Goal: Task Accomplishment & Management: Use online tool/utility

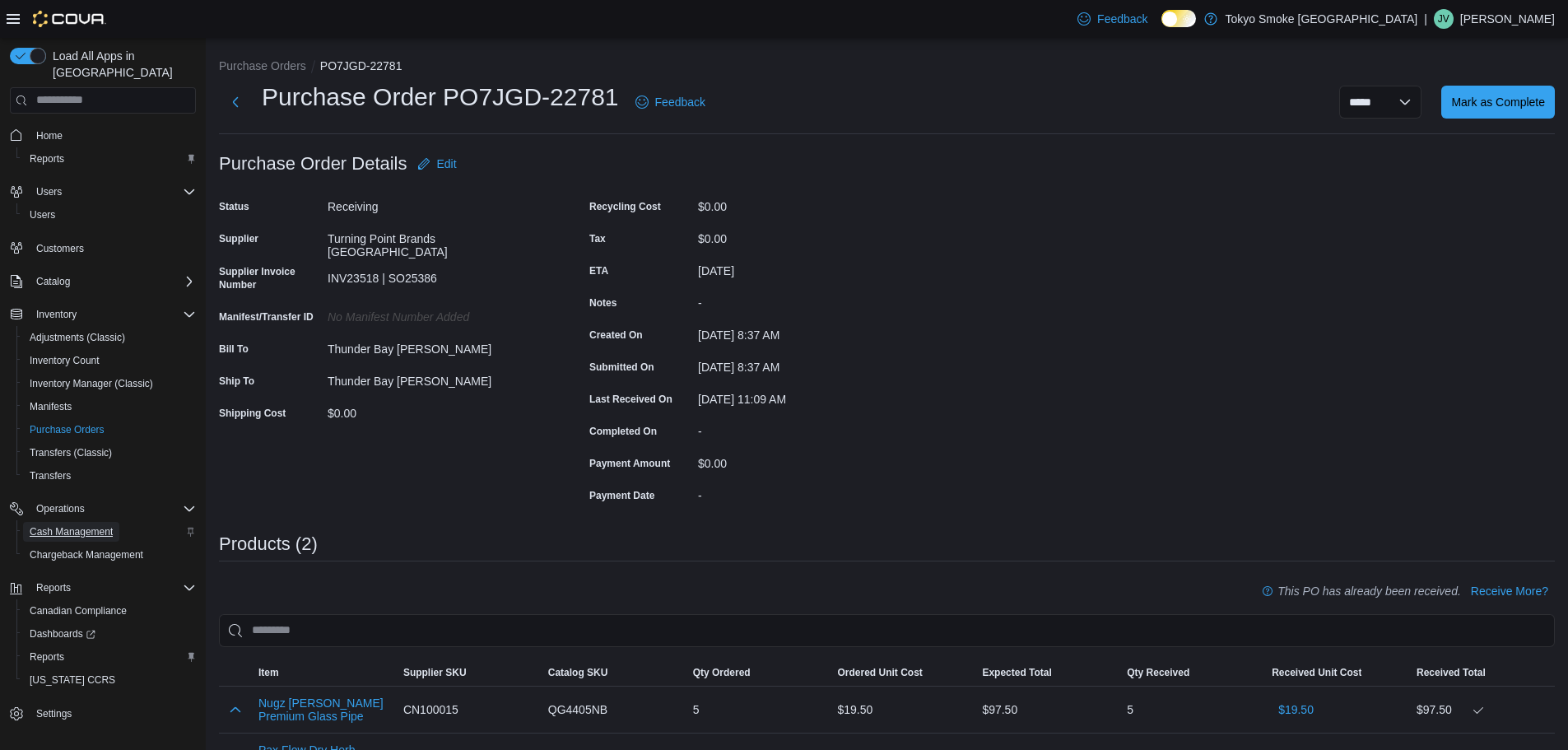
click at [101, 526] on span "Cash Management" at bounding box center [72, 532] width 83 height 14
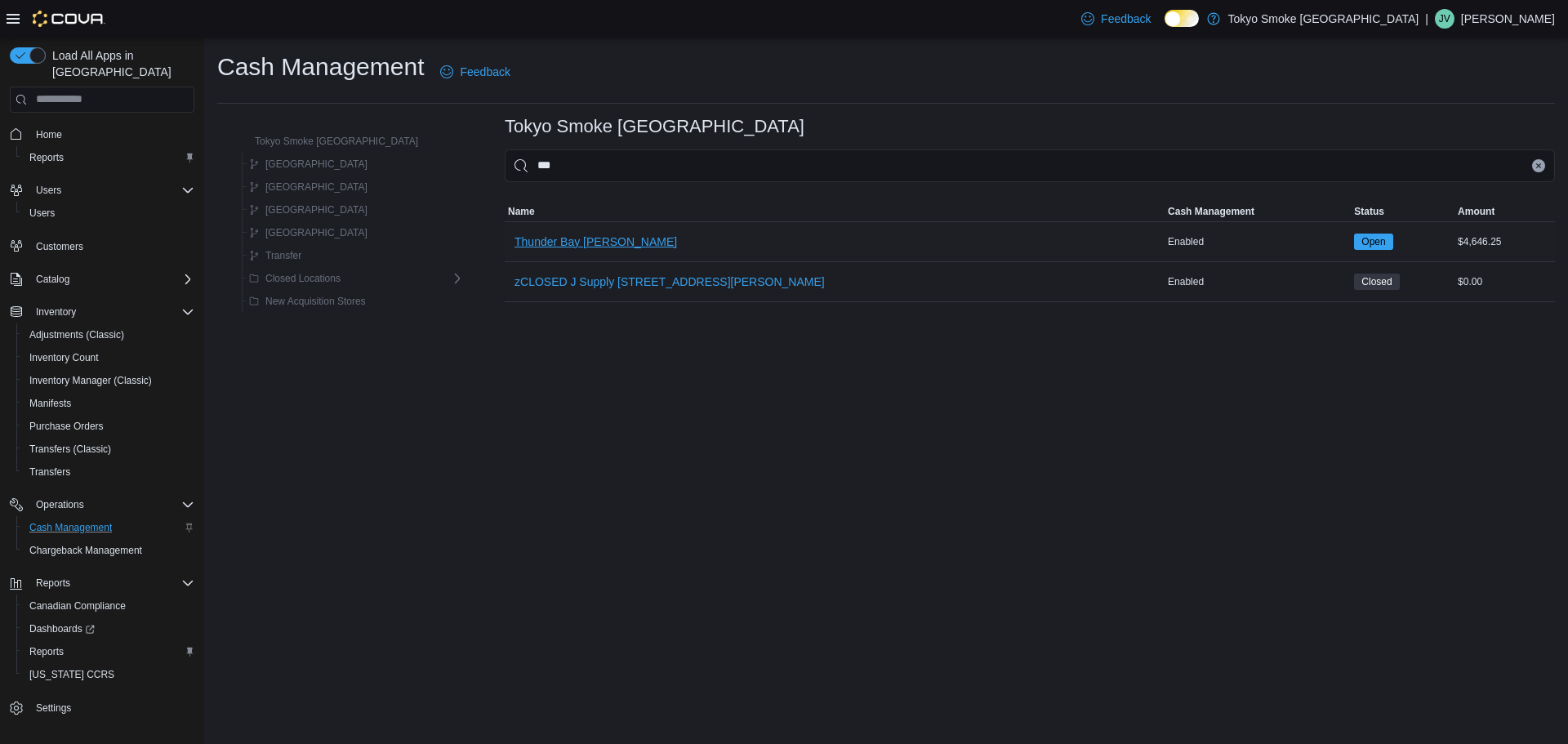
type input "***"
click at [531, 236] on span "Thunder Bay [PERSON_NAME]" at bounding box center [595, 241] width 162 height 16
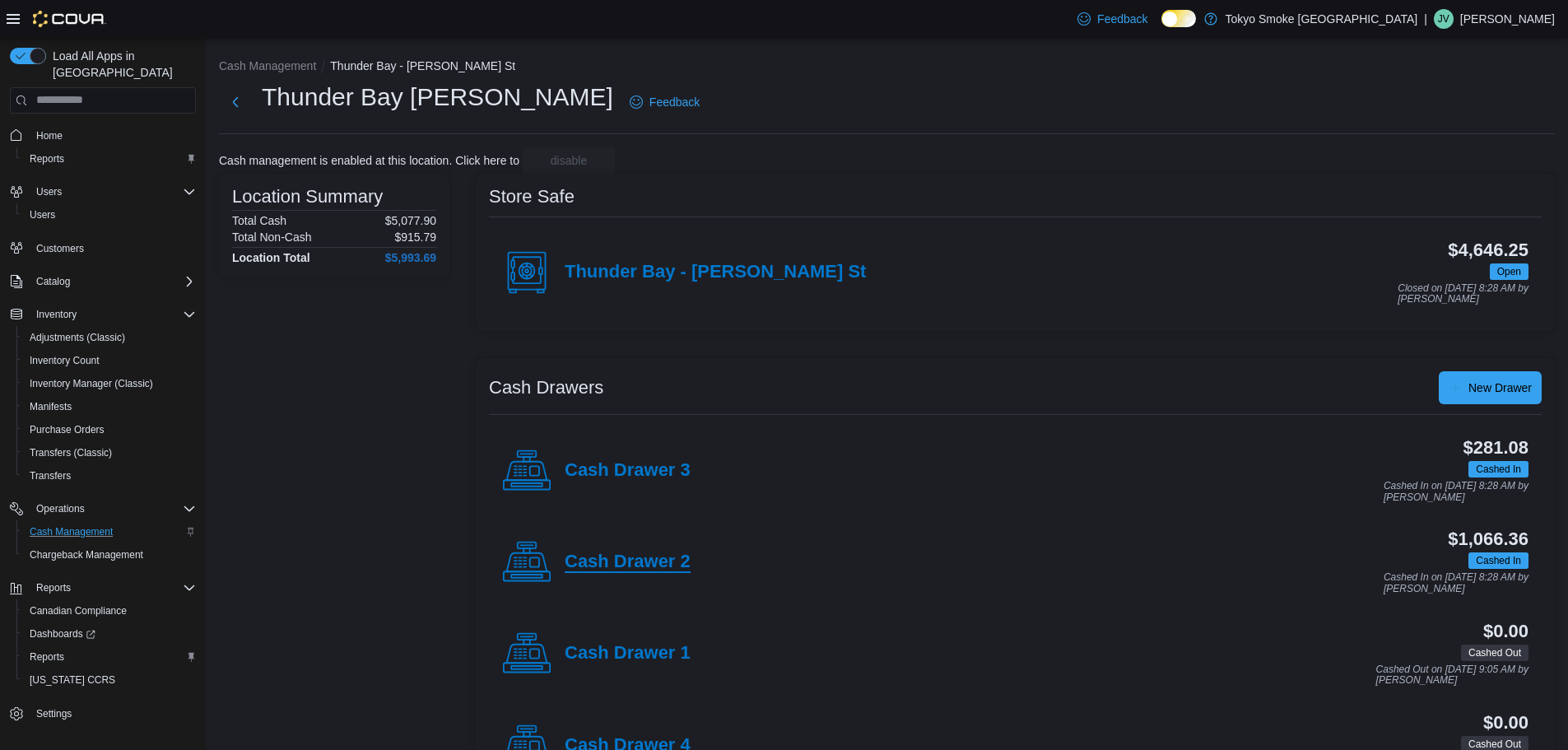
click at [650, 553] on h4 "Cash Drawer 2" at bounding box center [627, 563] width 126 height 22
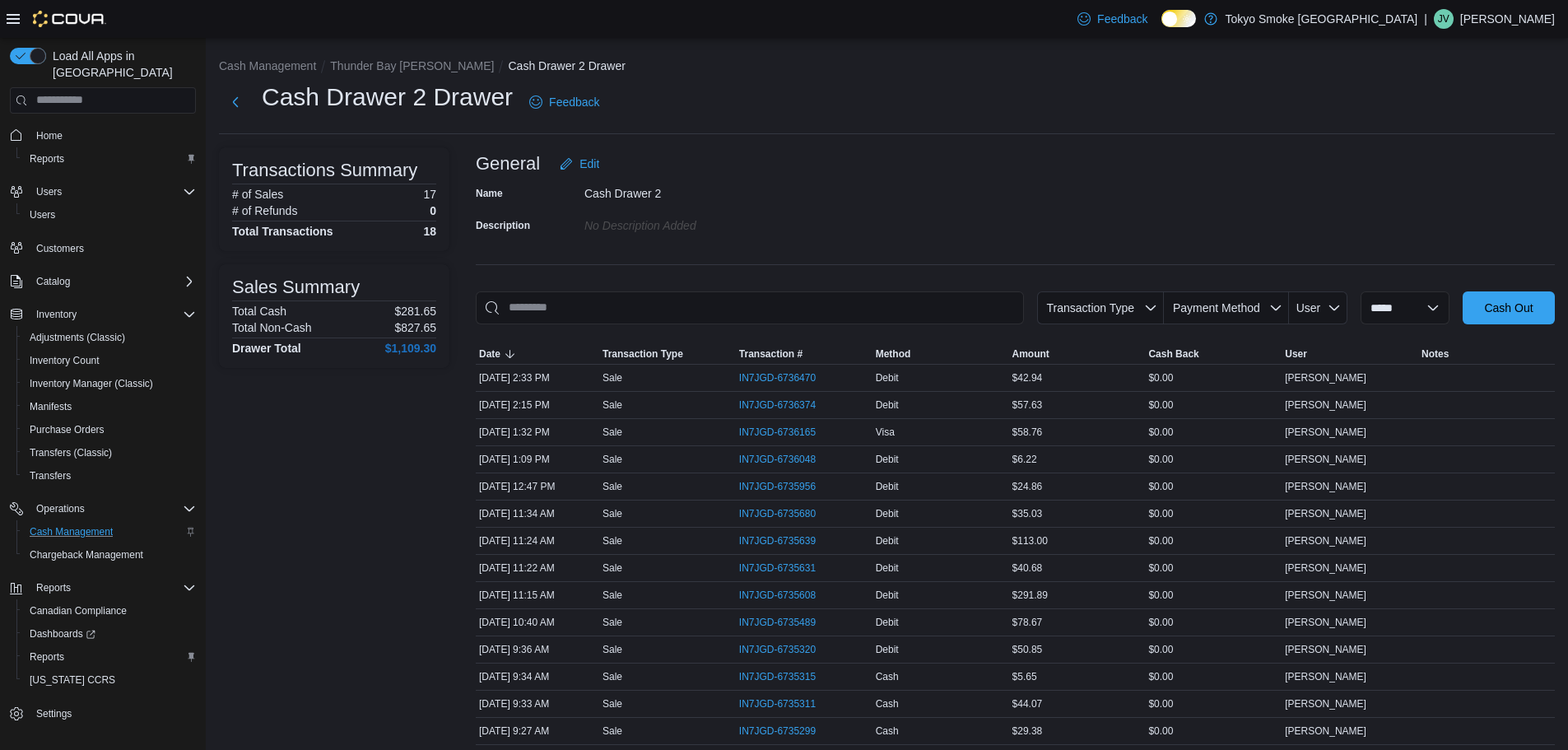
click at [378, 57] on li "Thunder Bay [PERSON_NAME]" at bounding box center [419, 65] width 178 height 16
click at [391, 57] on li "Thunder Bay [PERSON_NAME]" at bounding box center [419, 65] width 178 height 16
click at [393, 66] on button "Thunder Bay [PERSON_NAME]" at bounding box center [412, 65] width 163 height 14
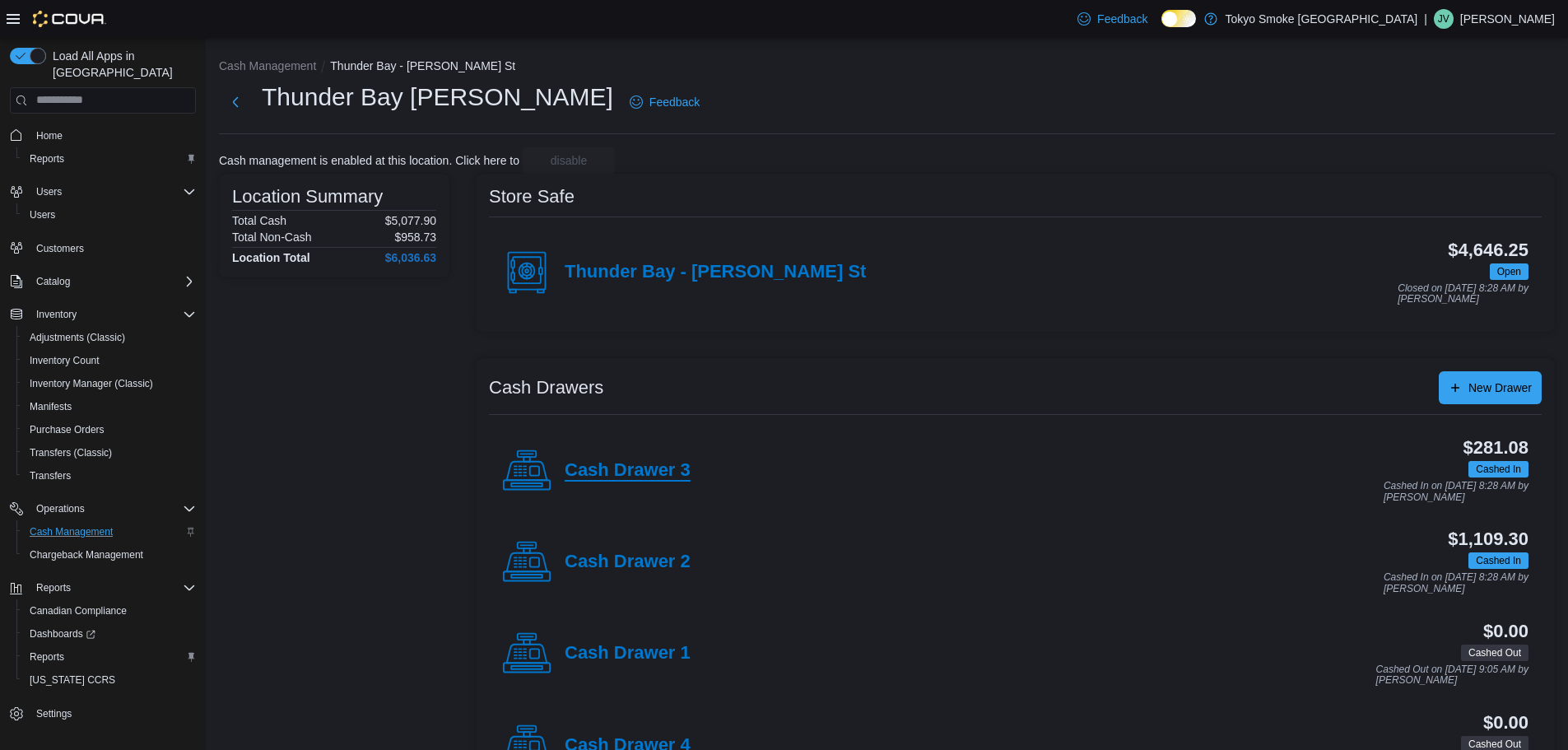
click at [639, 469] on h4 "Cash Drawer 3" at bounding box center [627, 471] width 126 height 22
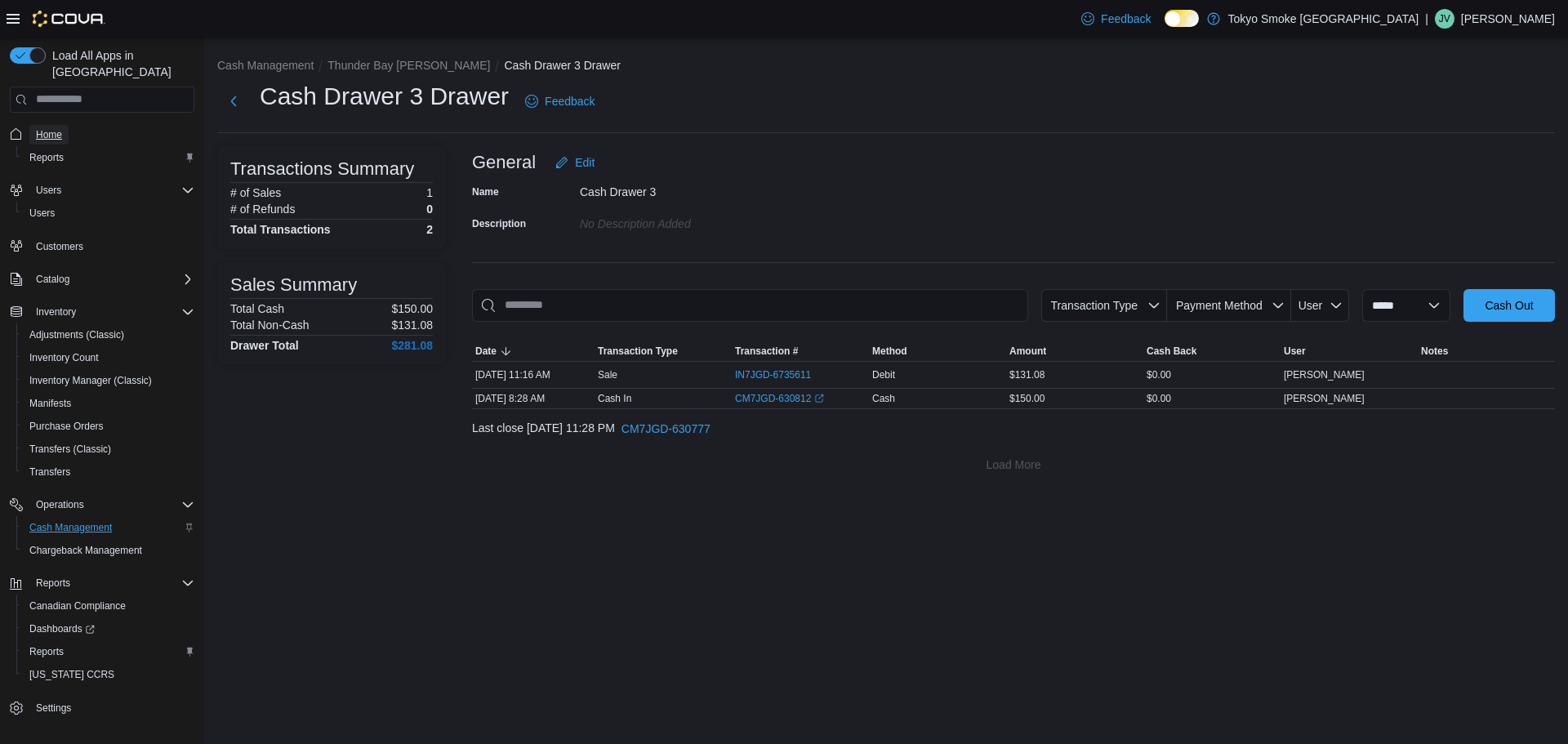
click at [48, 128] on span "Home" at bounding box center [49, 134] width 26 height 14
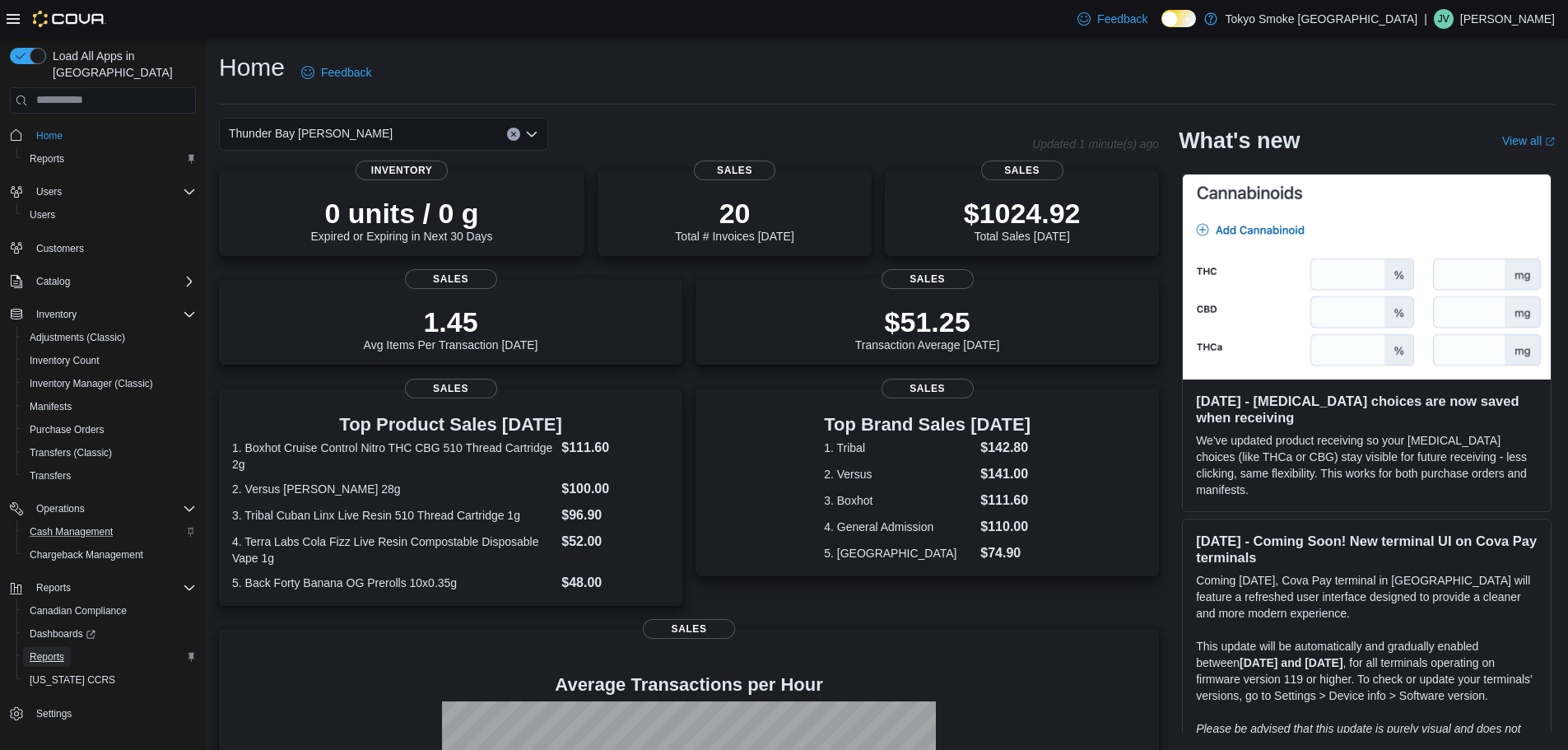
click at [55, 650] on span "Reports" at bounding box center [47, 656] width 34 height 14
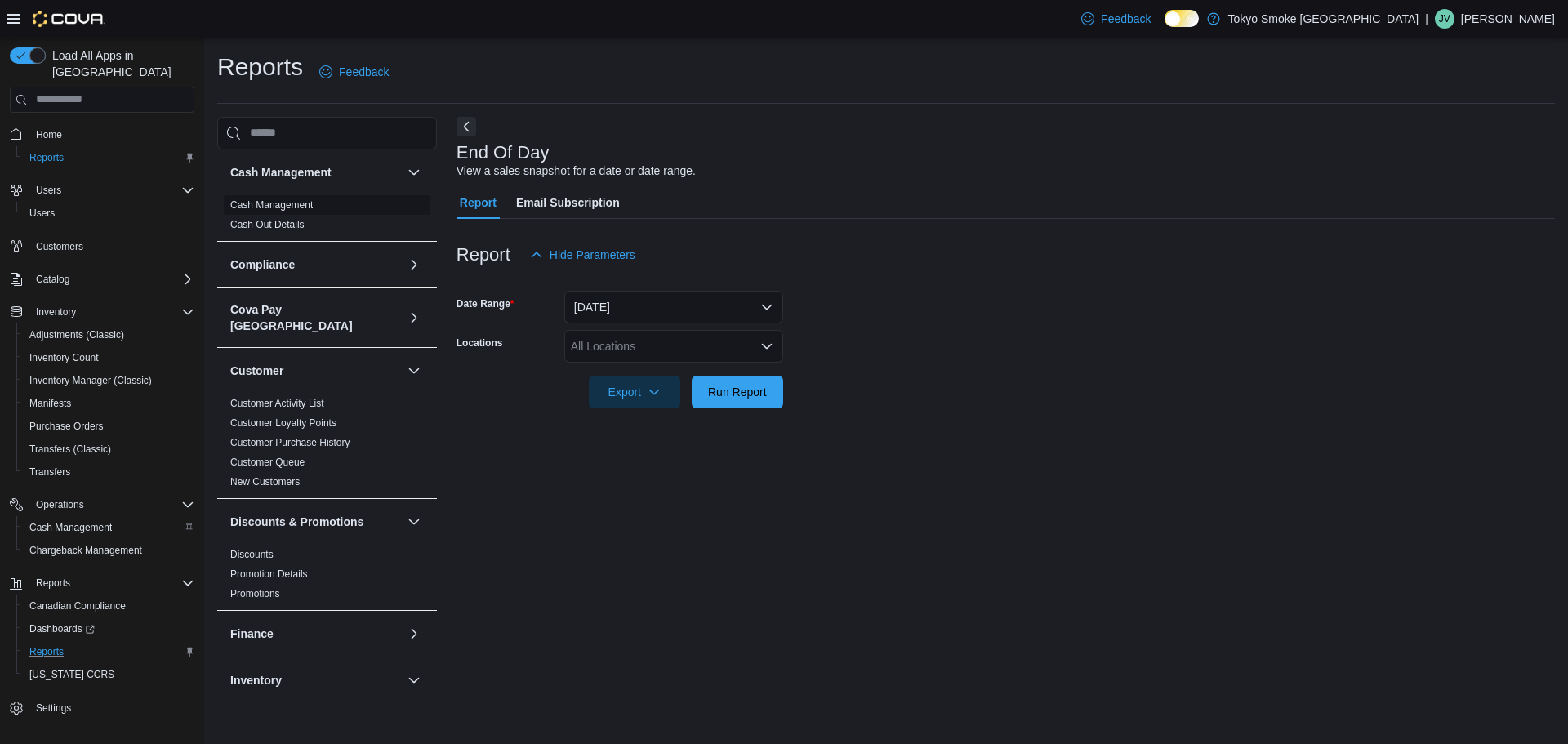
click at [272, 201] on link "Cash Management" at bounding box center [272, 204] width 83 height 12
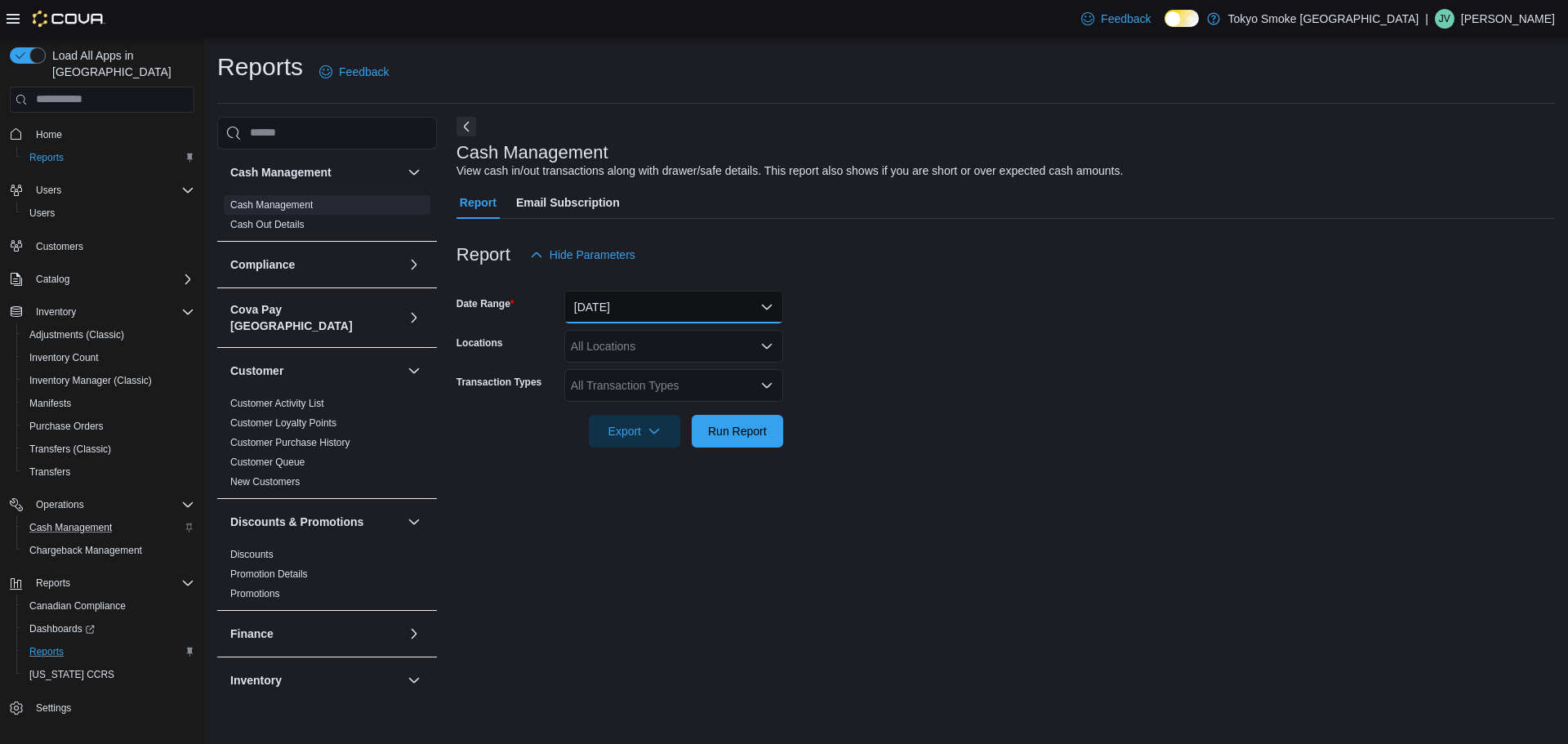
click at [693, 299] on button "[DATE]" at bounding box center [674, 307] width 219 height 32
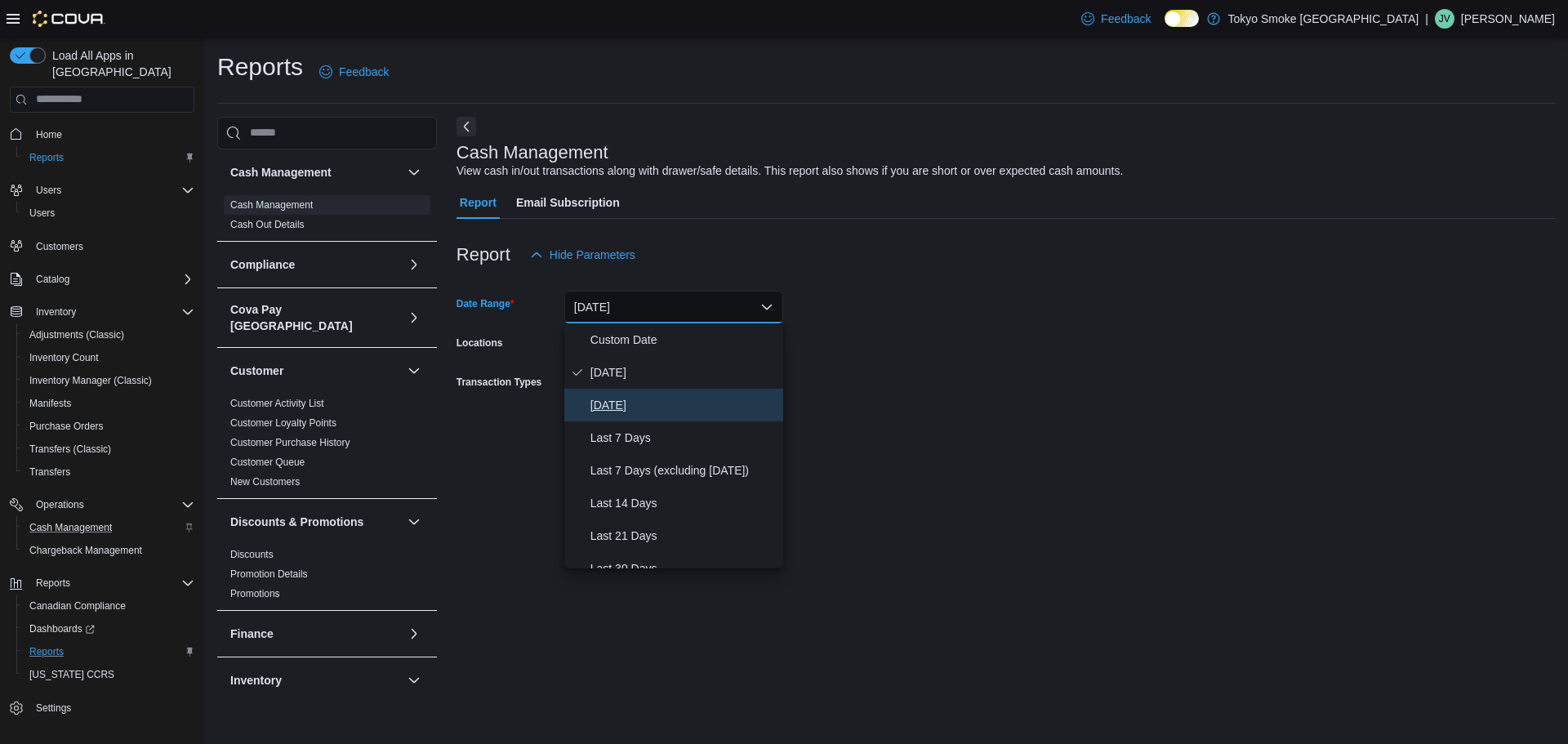
click at [612, 404] on span "[DATE]" at bounding box center [684, 405] width 186 height 20
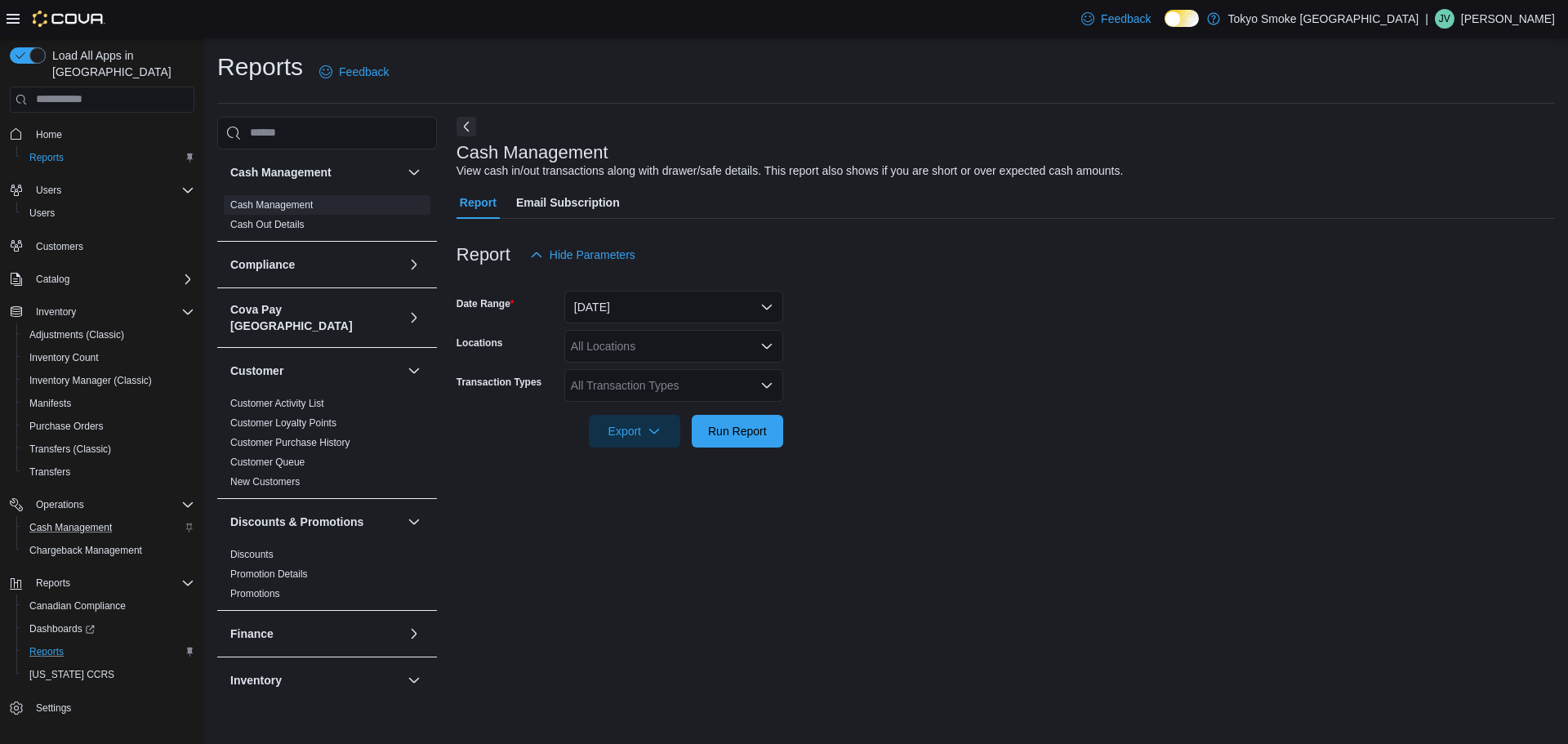
click at [818, 400] on form "Date Range [DATE] Locations All Locations Transaction Types All Transaction Typ…" at bounding box center [1006, 359] width 1099 height 177
click at [640, 354] on div "All Locations" at bounding box center [674, 346] width 219 height 32
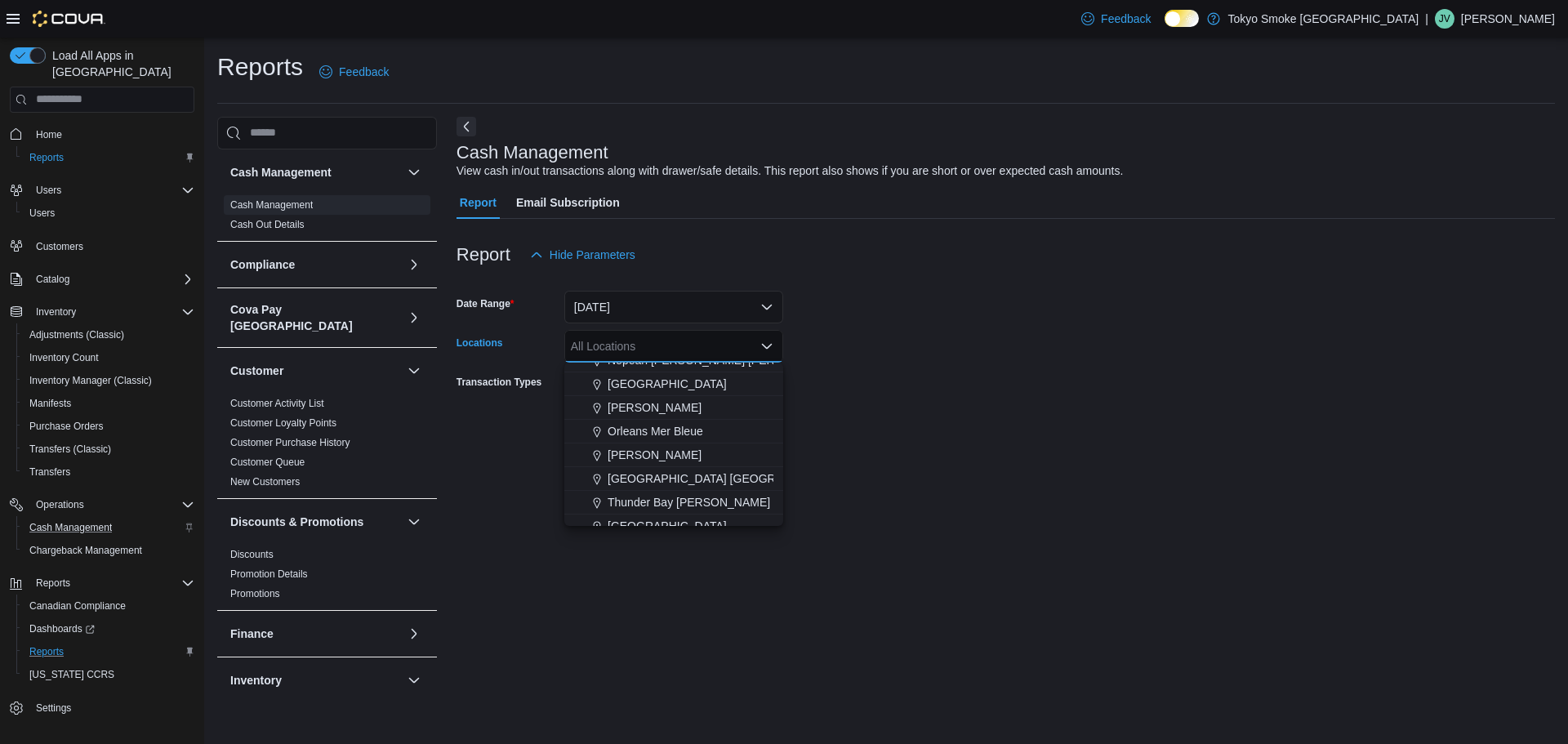
scroll to position [735, 0]
click at [675, 419] on span "Thunder Bay [PERSON_NAME]" at bounding box center [689, 421] width 162 height 16
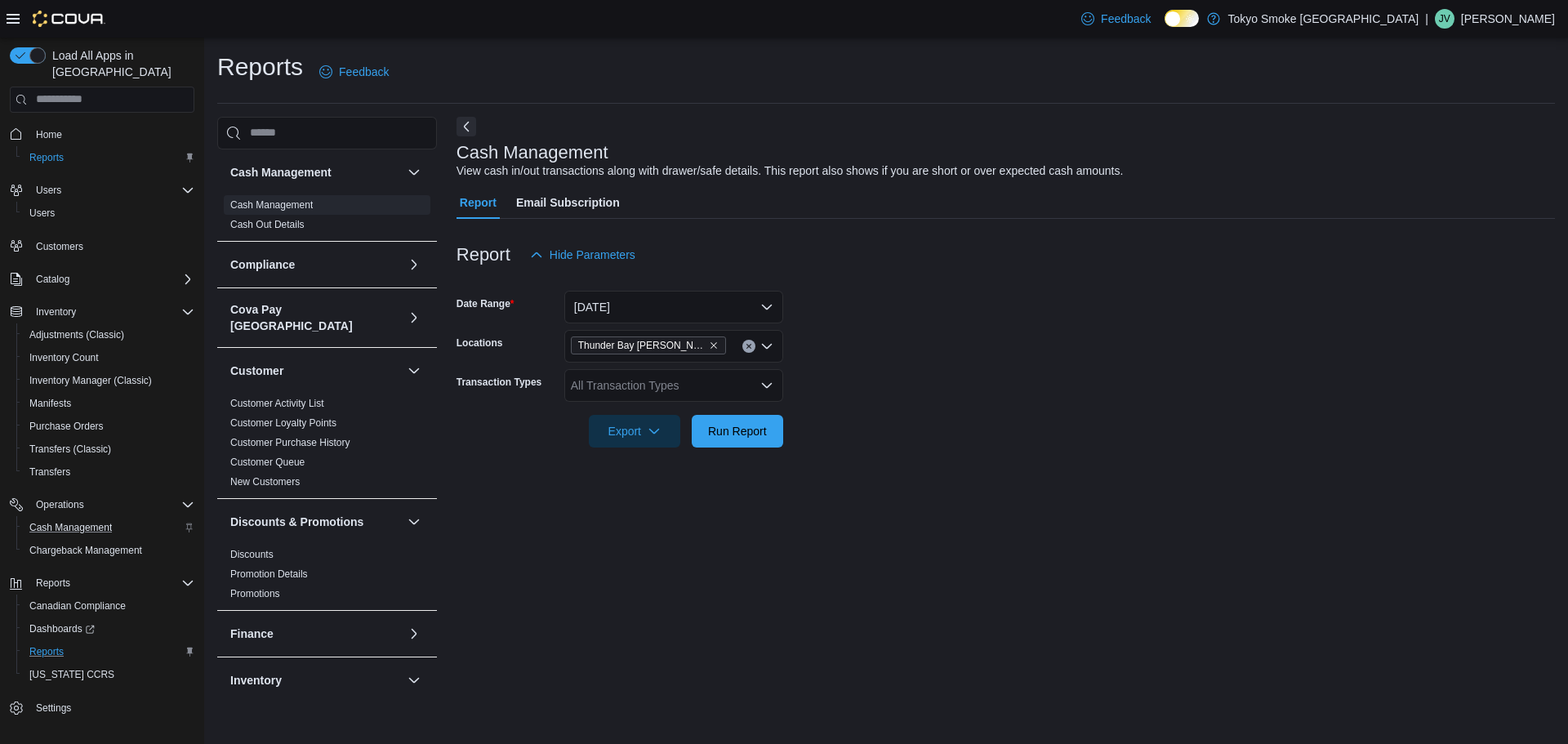
click at [871, 411] on div at bounding box center [1006, 408] width 1099 height 14
click at [663, 376] on div "All Transaction Types" at bounding box center [674, 386] width 219 height 32
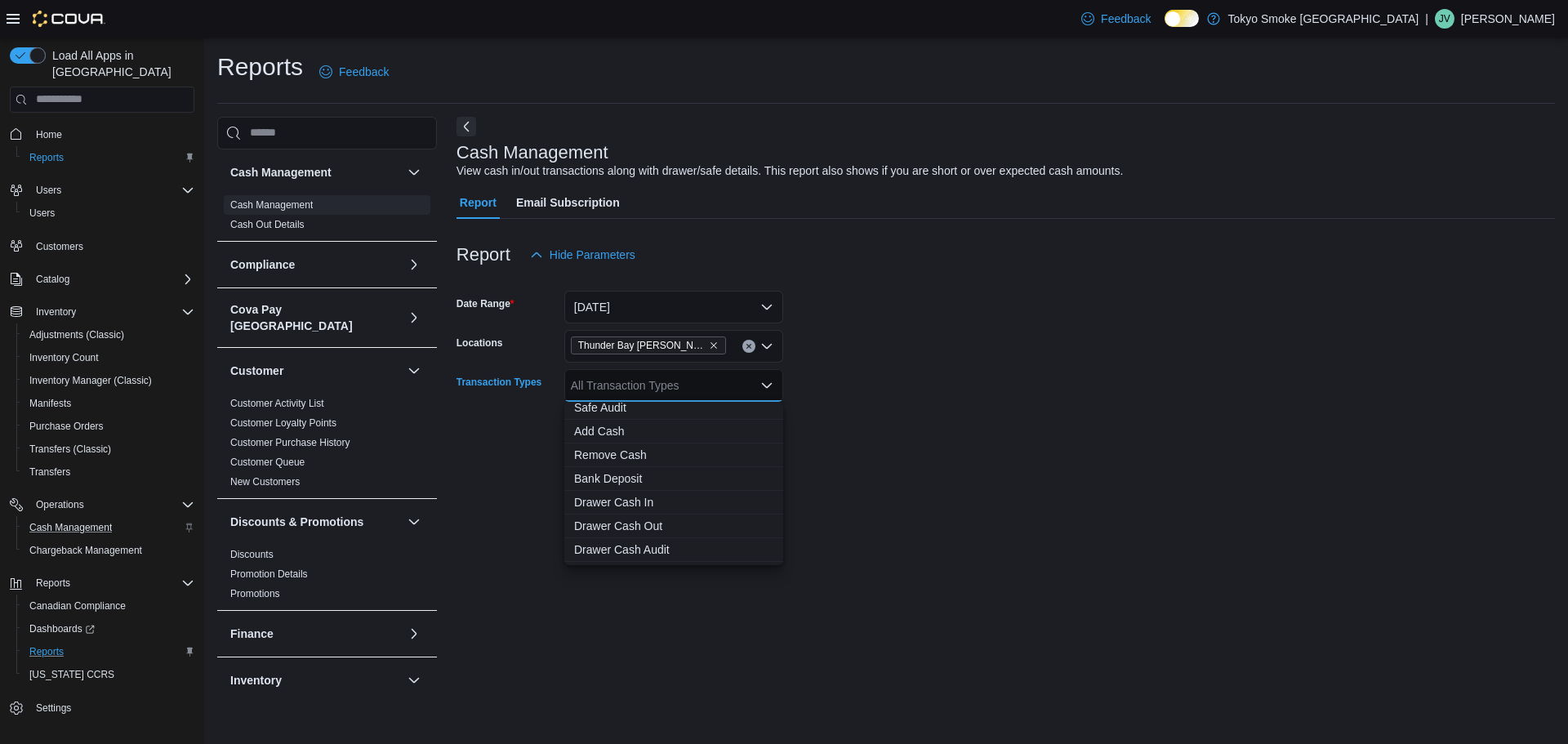
scroll to position [82, 0]
click at [635, 532] on span "Transfer Cash" at bounding box center [674, 530] width 199 height 16
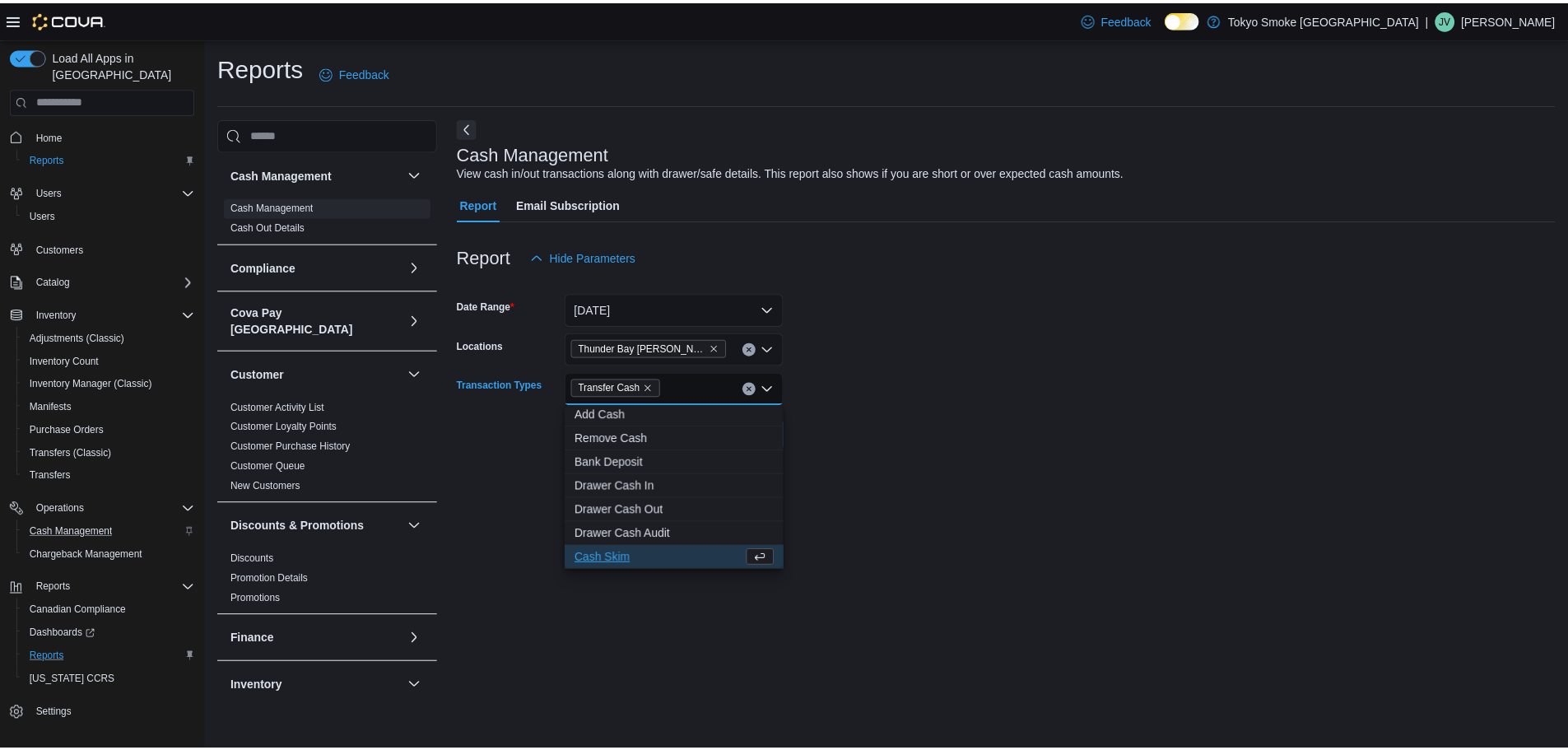
scroll to position [74, 0]
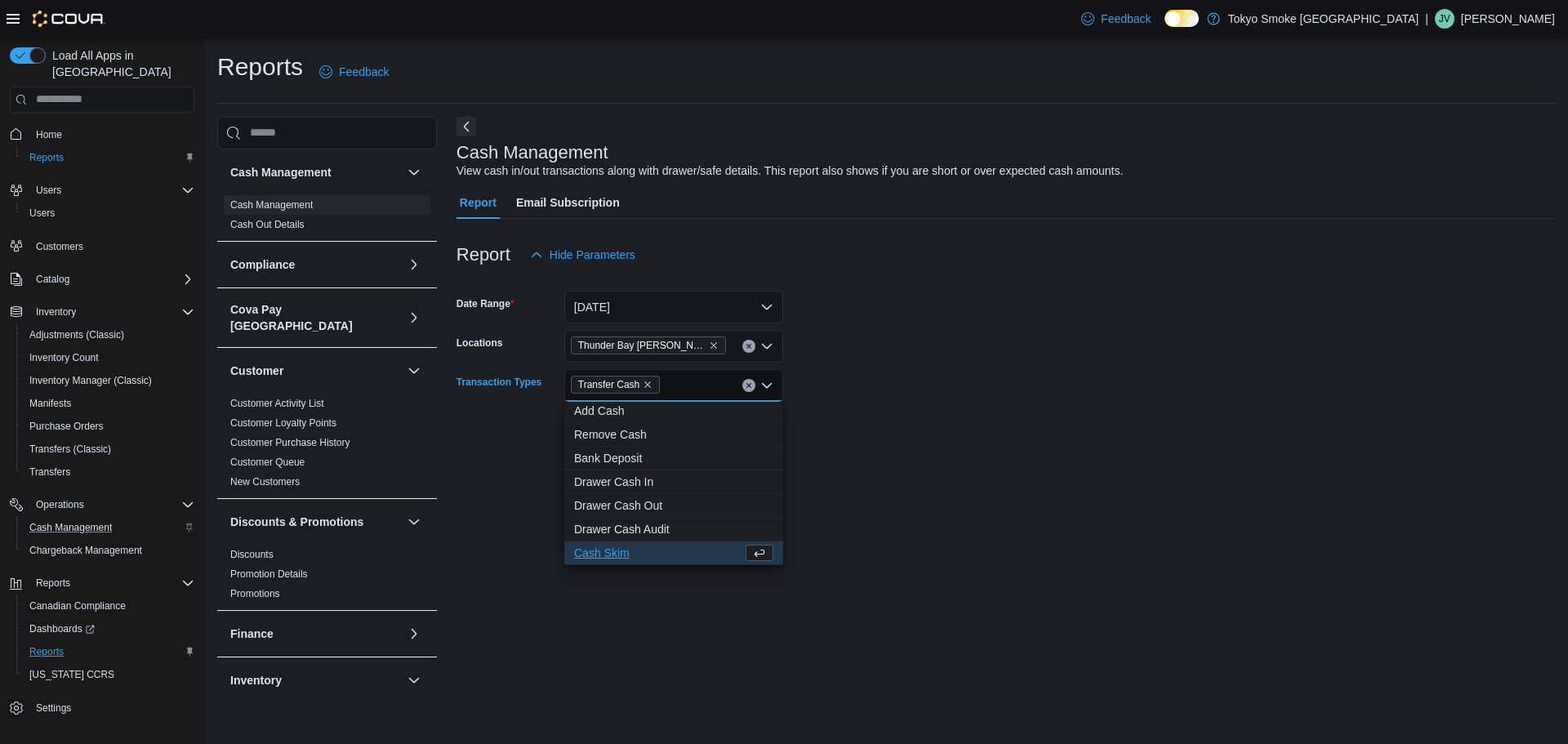
click at [1016, 516] on div "Cash Management View cash in/out transactions along with drawer/safe details. T…" at bounding box center [1006, 413] width 1099 height 591
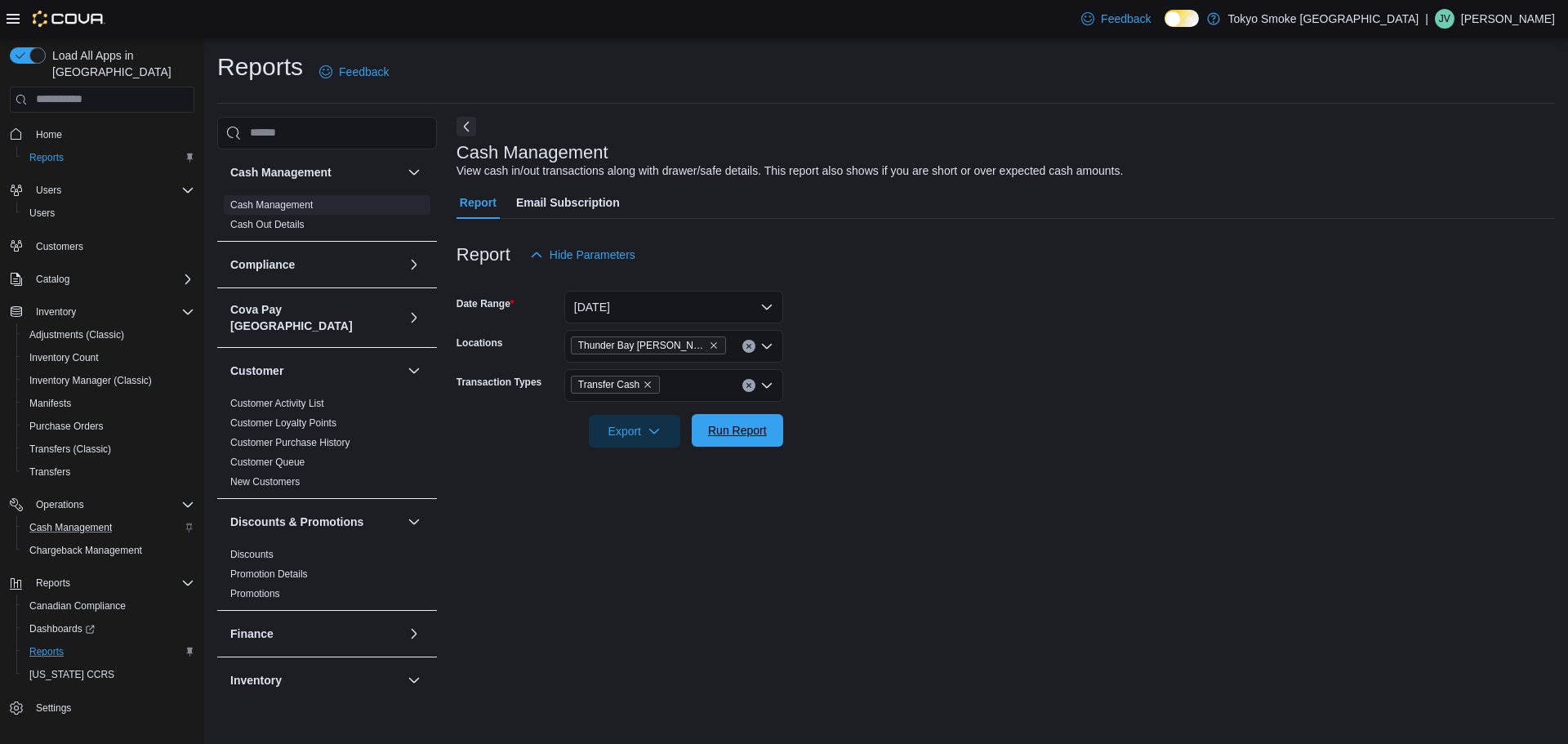
click at [767, 427] on span "Run Report" at bounding box center [738, 431] width 72 height 32
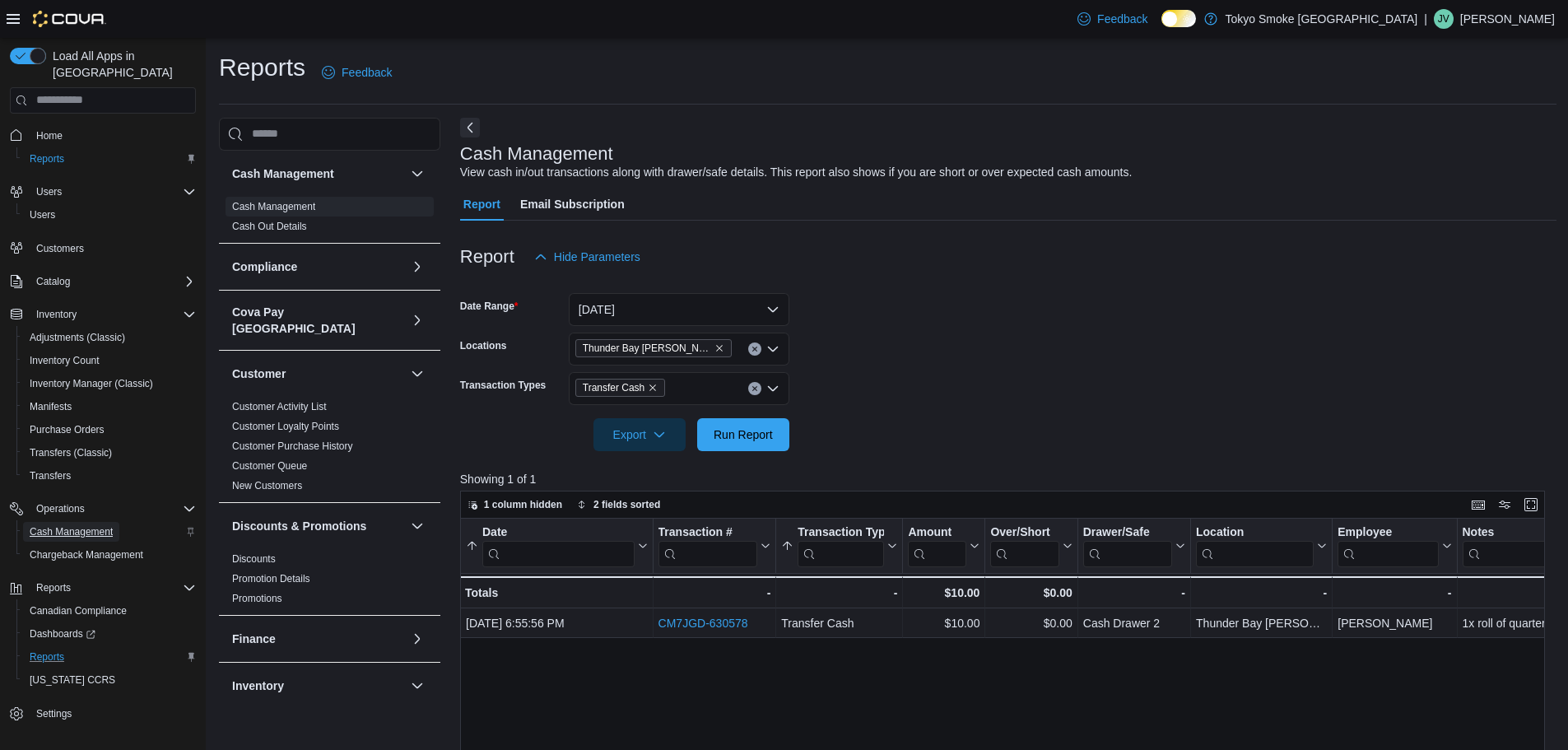
click at [74, 522] on span "Cash Management" at bounding box center [72, 532] width 83 height 20
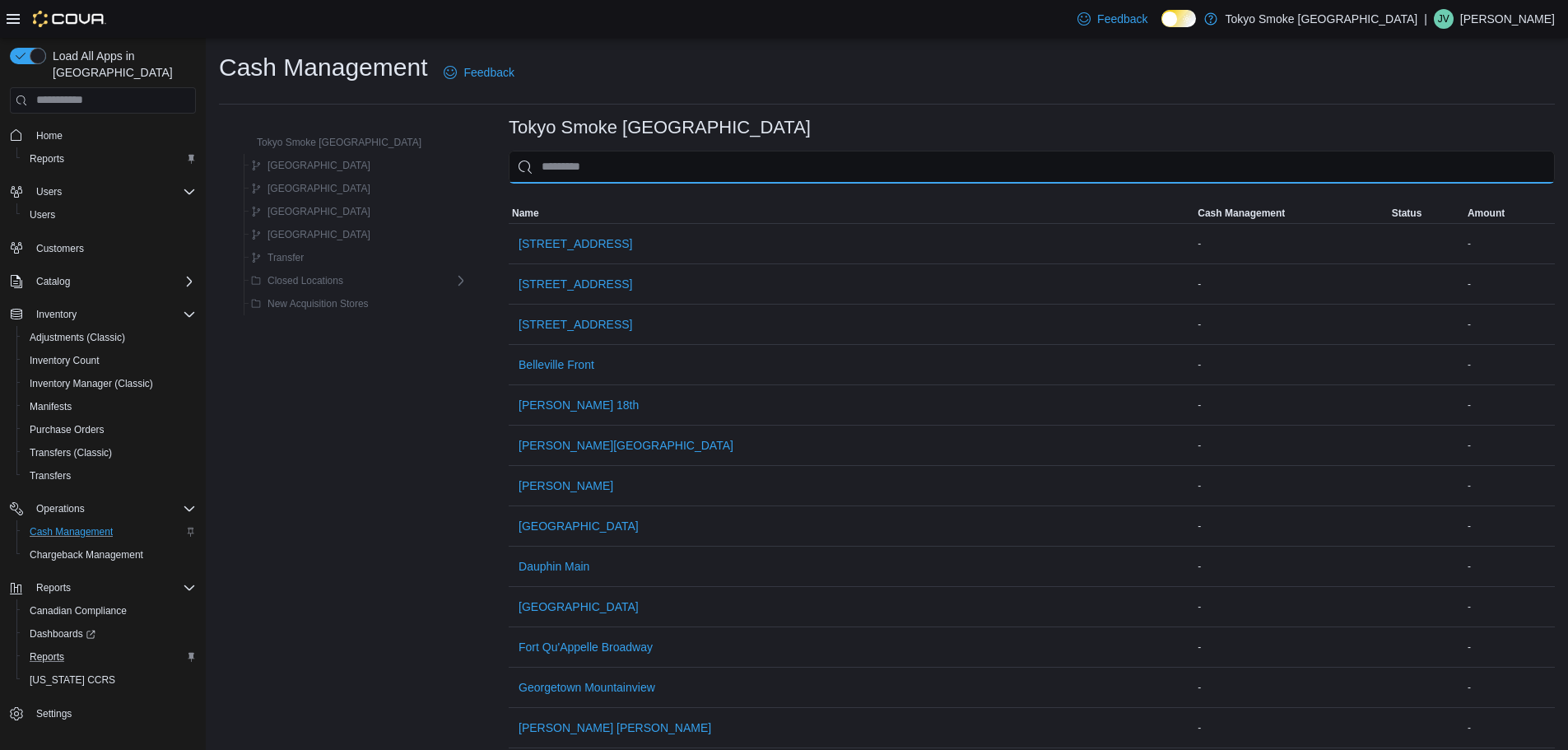
click at [655, 159] on input "This is a search bar. As you type, the results lower in the page will automatic…" at bounding box center [1031, 167] width 1046 height 33
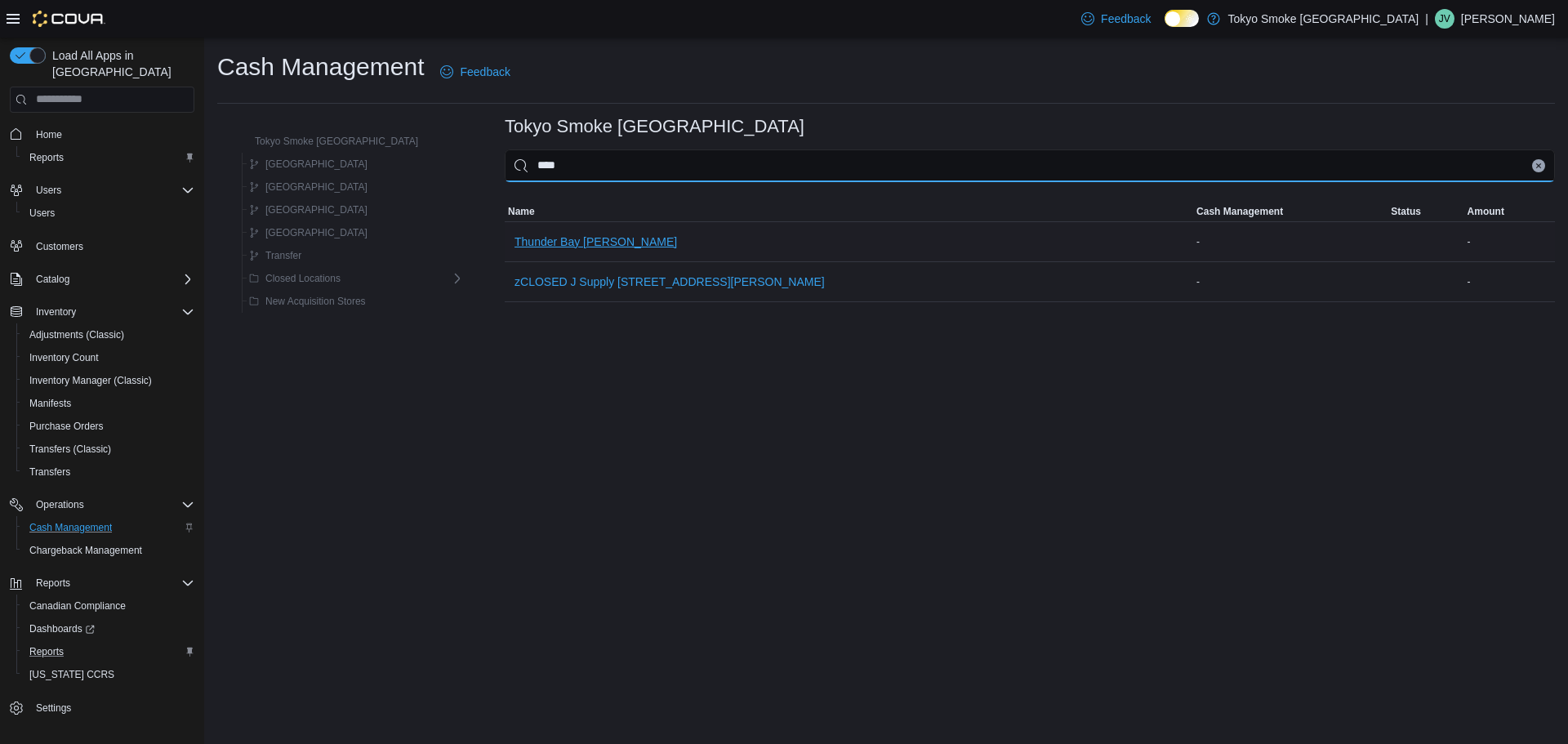
type input "****"
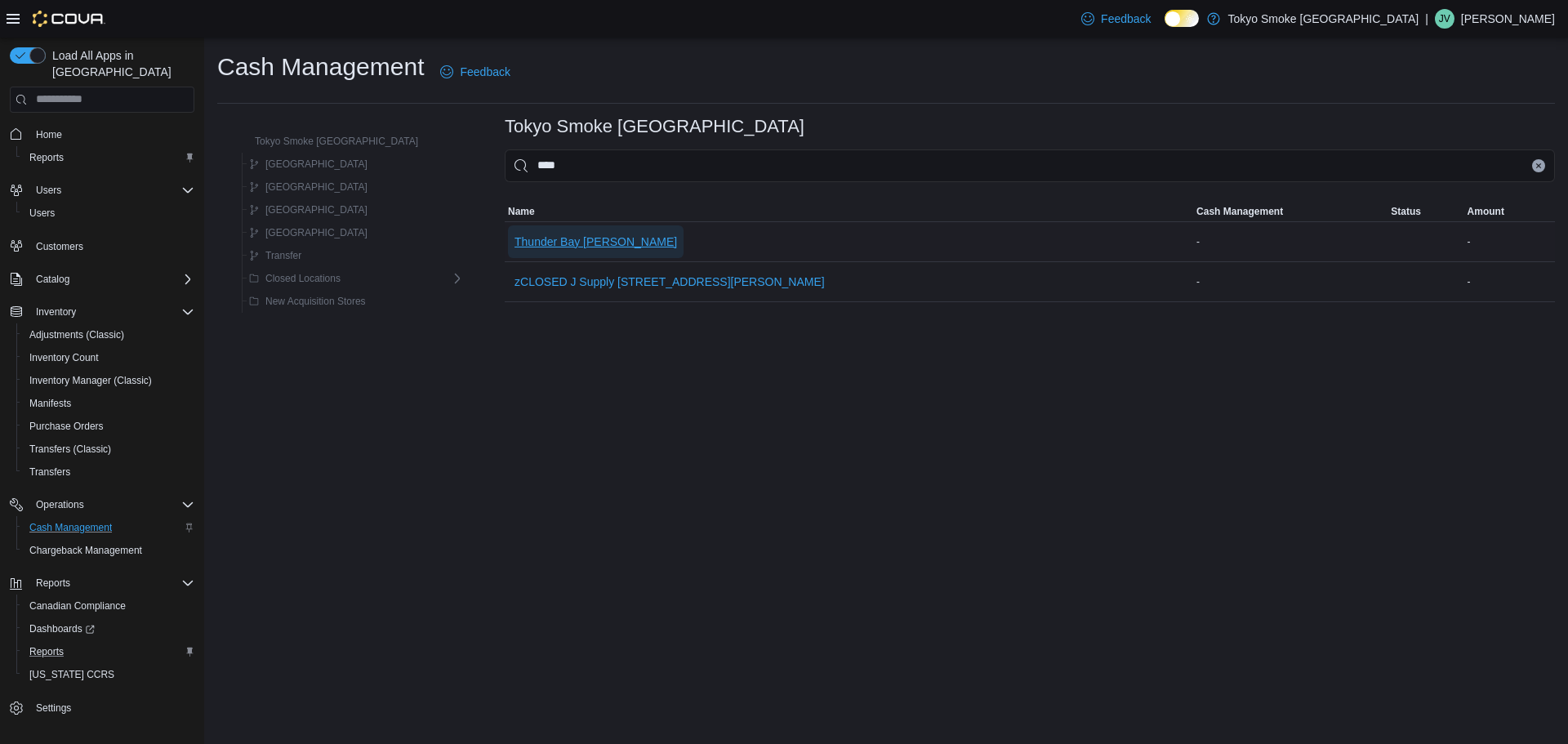
click at [537, 238] on span "Thunder Bay [PERSON_NAME]" at bounding box center [595, 241] width 162 height 16
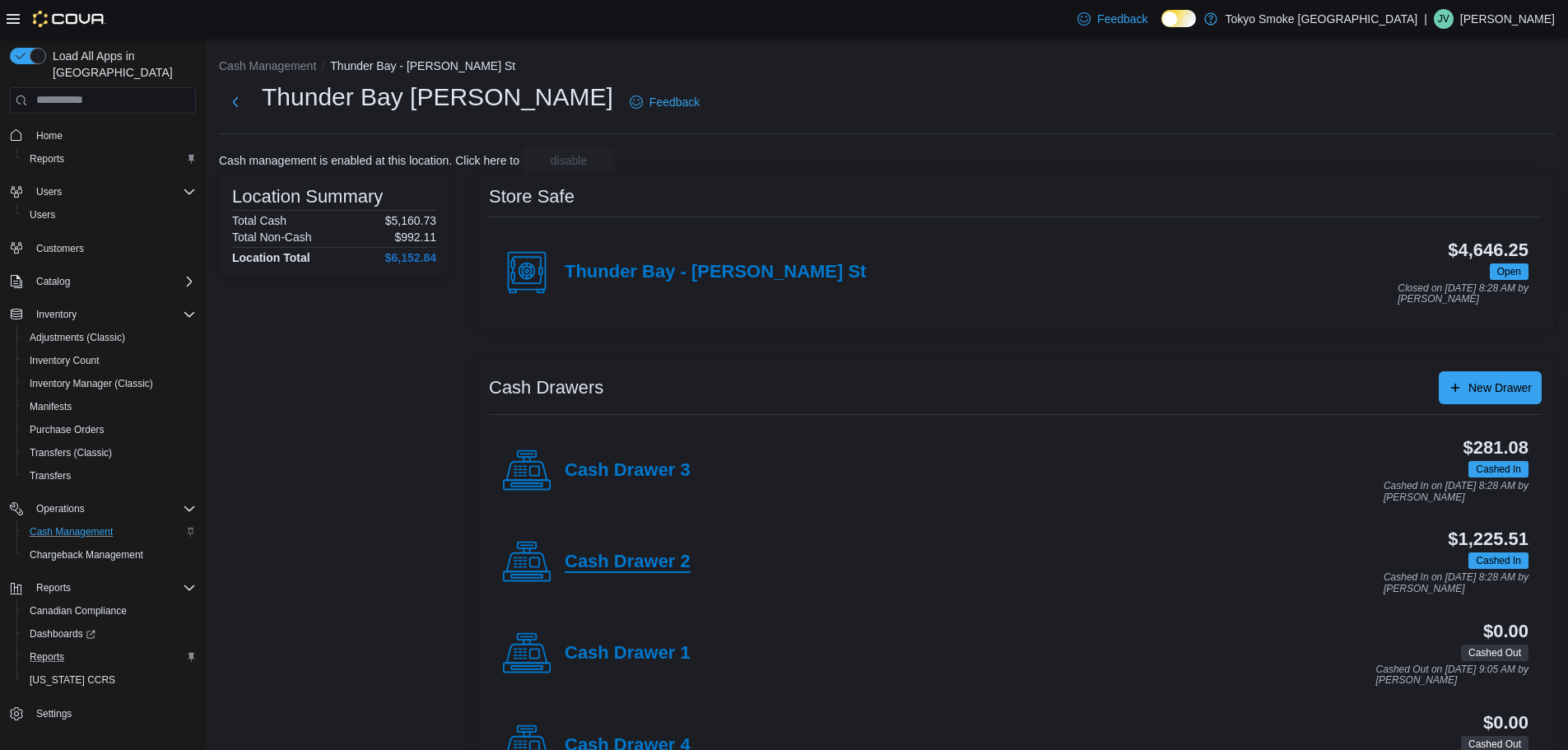
click at [642, 565] on h4 "Cash Drawer 2" at bounding box center [627, 563] width 126 height 22
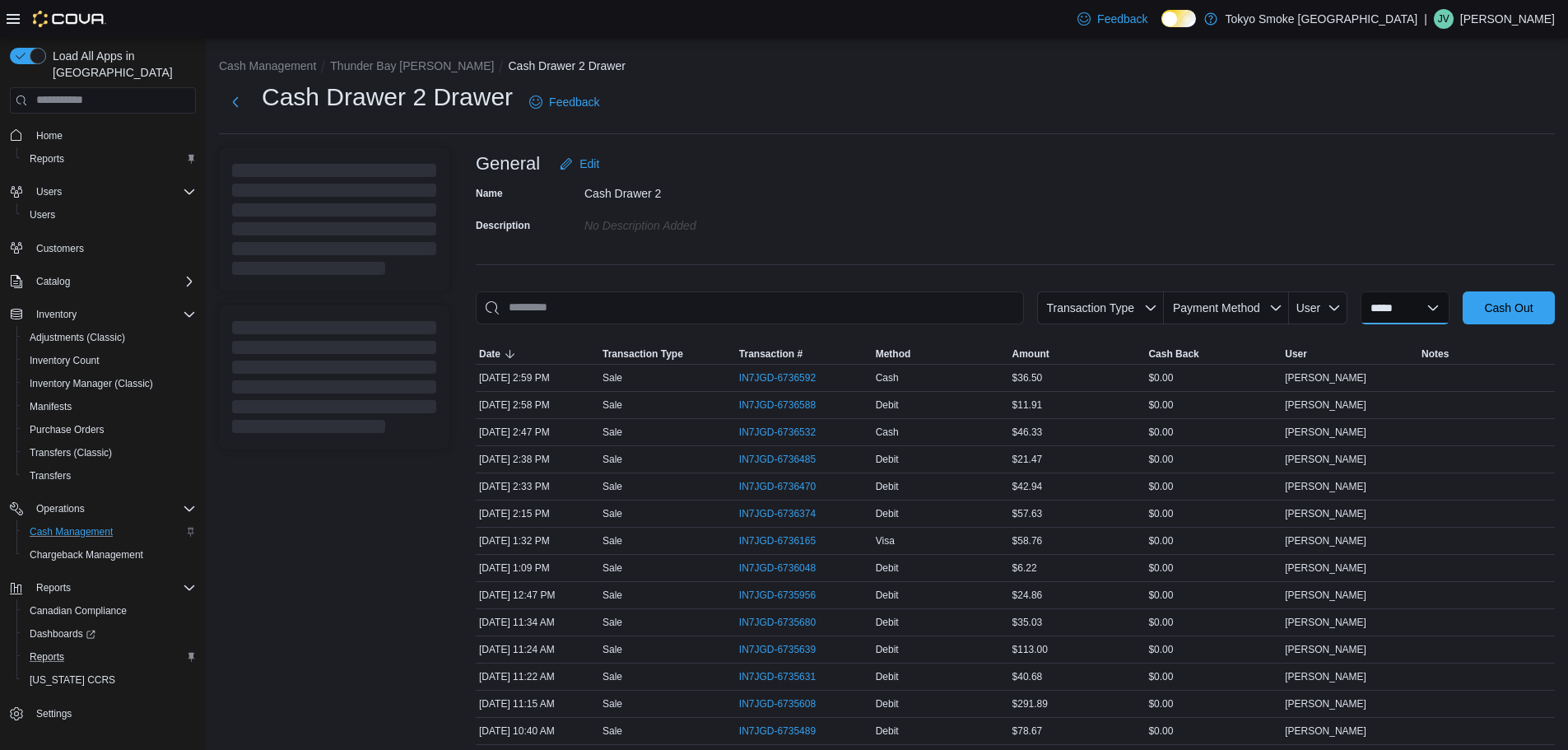
click at [1398, 318] on select "**********" at bounding box center [1405, 308] width 89 height 33
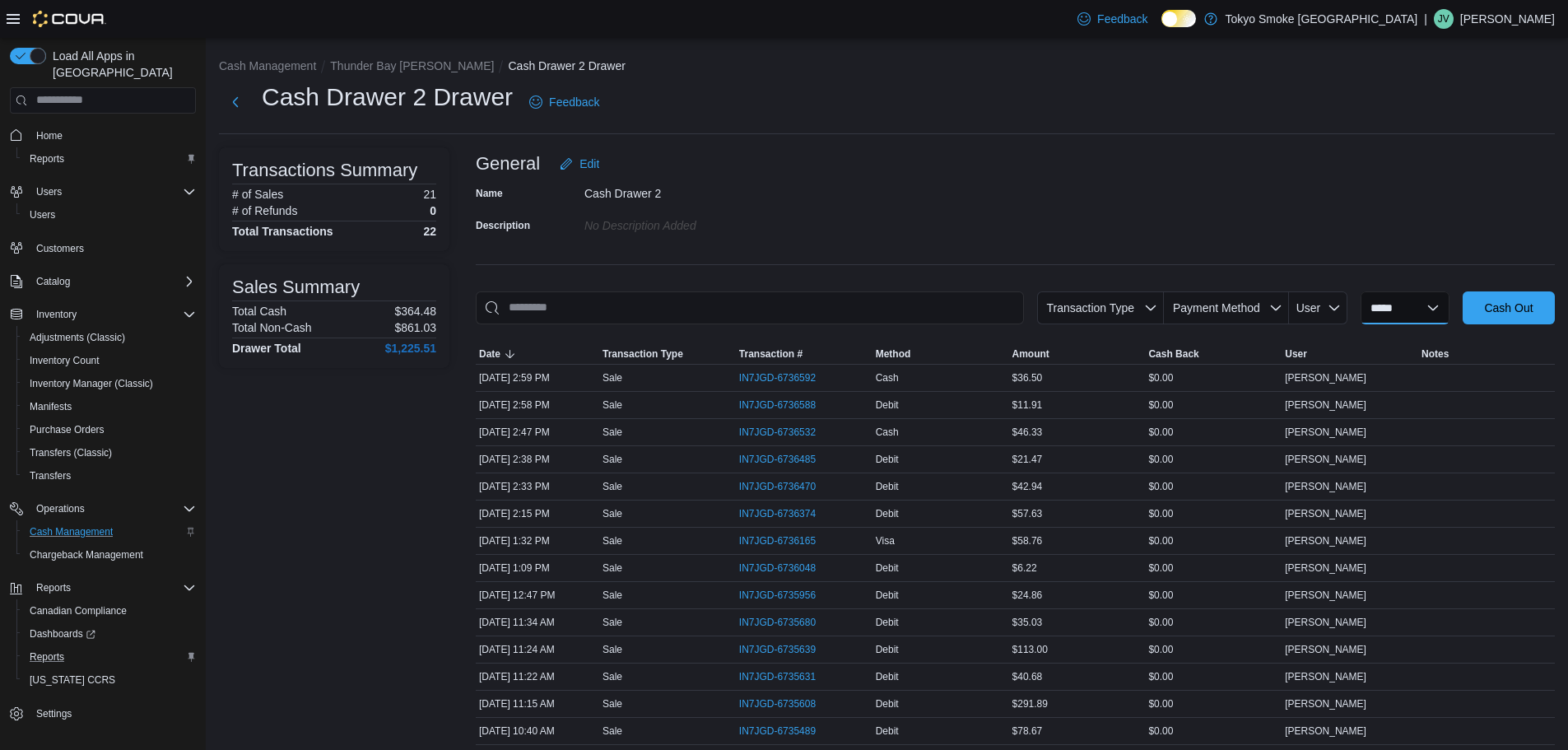
select select "*********"
click at [1360, 291] on select "**********" at bounding box center [1405, 308] width 89 height 33
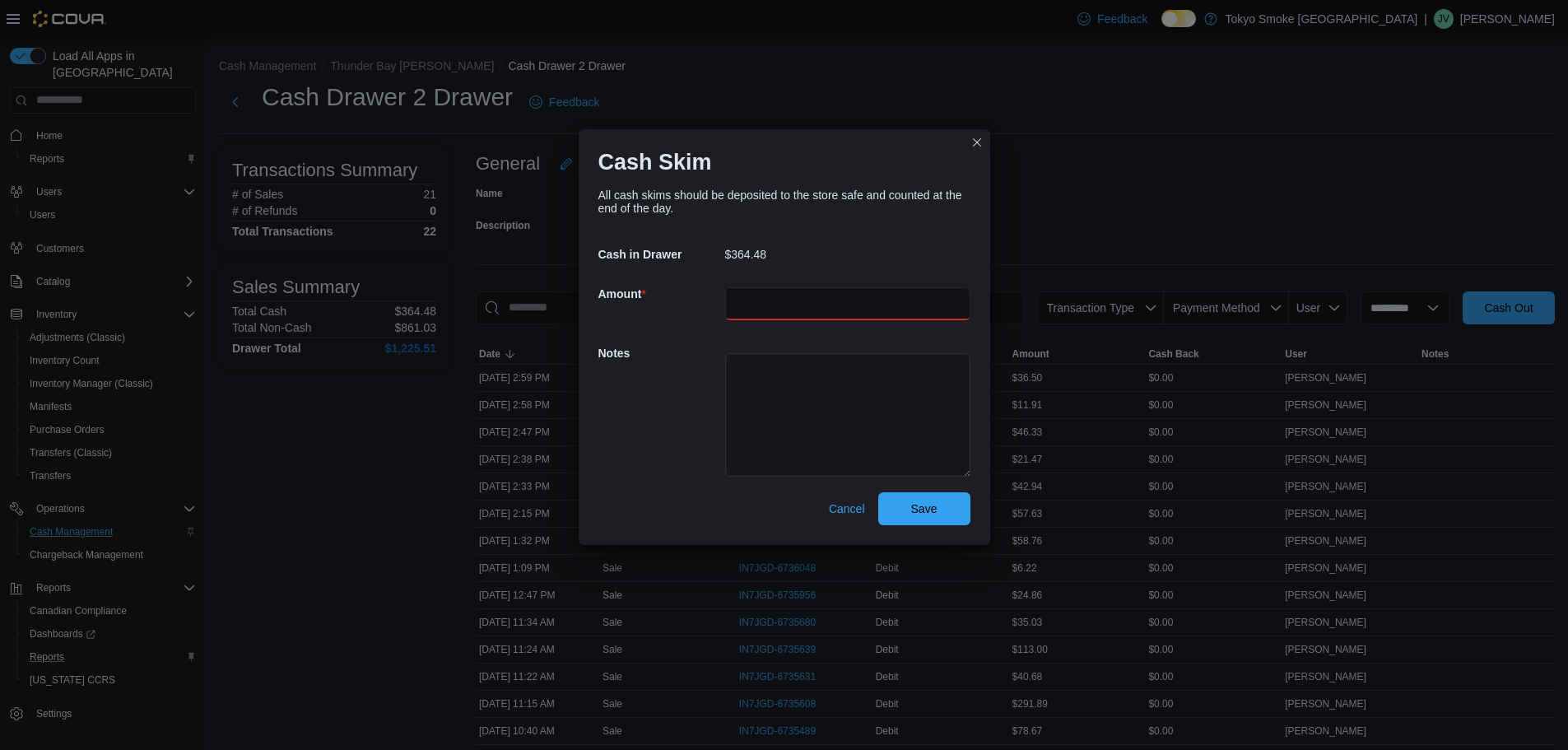
click at [801, 292] on input "number" at bounding box center [848, 304] width 245 height 33
type input "******"
click at [818, 377] on textarea at bounding box center [848, 415] width 245 height 123
type textarea "**********"
click at [937, 508] on span "Save" at bounding box center [925, 508] width 73 height 33
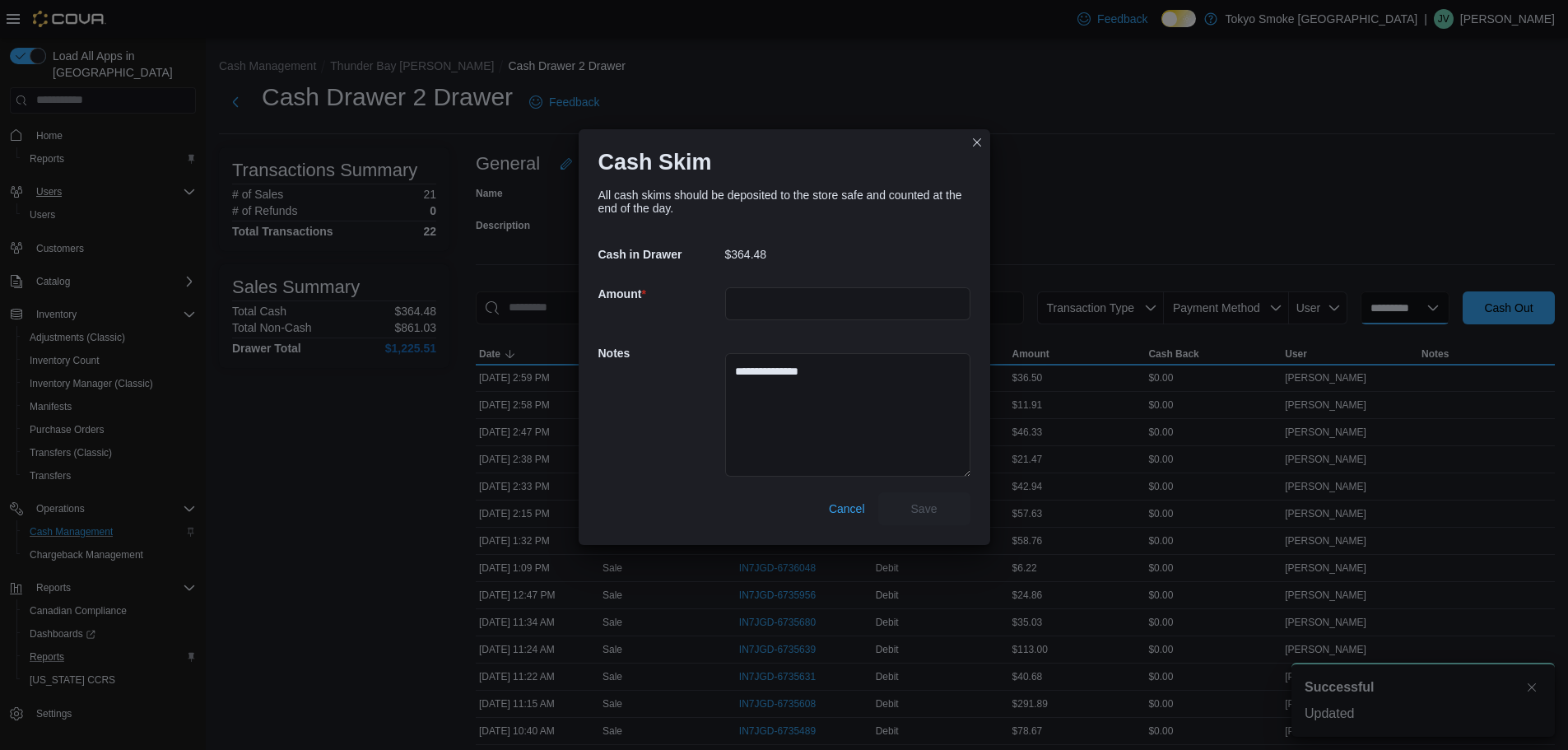
select select
